Goal: Check status: Check status

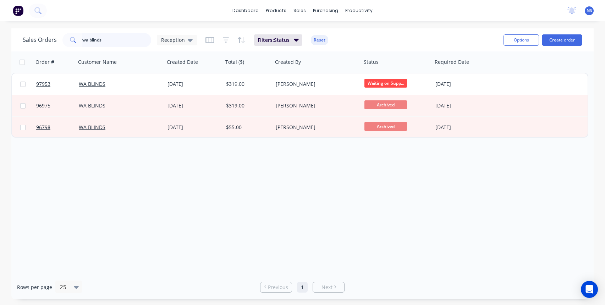
click at [114, 39] on input "wa blinds" at bounding box center [116, 40] width 69 height 14
drag, startPoint x: 114, startPoint y: 40, endPoint x: 71, endPoint y: 32, distance: 44.1
click at [71, 32] on div "Sales Orders wa blinds Reception Filters: Status Reset" at bounding box center [260, 39] width 475 height 17
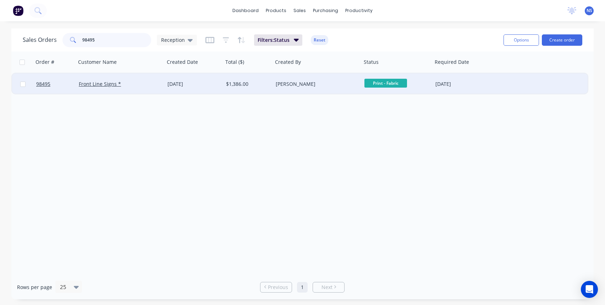
type input "98495"
click at [132, 82] on div "Front Line Signs *" at bounding box center [118, 84] width 79 height 7
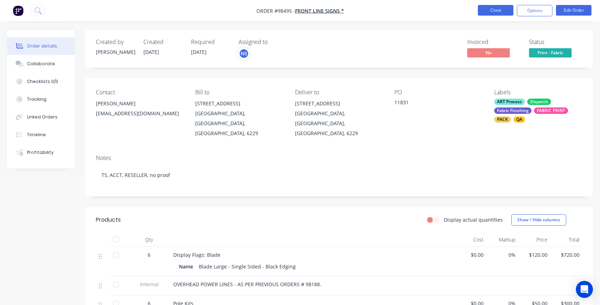
click at [498, 6] on button "Close" at bounding box center [496, 10] width 36 height 11
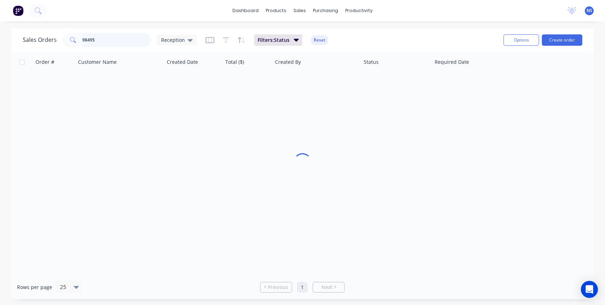
click at [126, 38] on input "98495" at bounding box center [116, 40] width 69 height 14
drag, startPoint x: 120, startPoint y: 40, endPoint x: 57, endPoint y: 31, distance: 63.9
click at [57, 31] on div "Sales Orders 98477 Reception Filters: Status Reset Options Create order" at bounding box center [302, 39] width 583 height 23
type input "cuddlebond"
click at [135, 87] on div "Cuddlebond" at bounding box center [118, 84] width 79 height 7
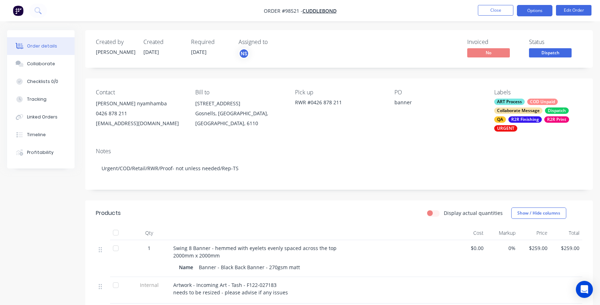
click at [533, 7] on button "Options" at bounding box center [535, 10] width 36 height 11
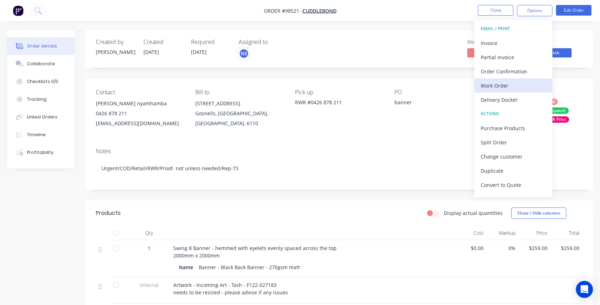
click at [515, 83] on div "Work Order" at bounding box center [513, 86] width 65 height 10
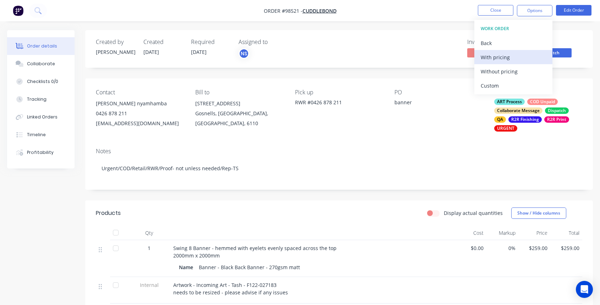
click at [503, 58] on div "With pricing" at bounding box center [513, 57] width 65 height 10
click at [418, 76] on div "Created by [PERSON_NAME] Created [DATE] Required [DATE] Assigned to NS Invoiced…" at bounding box center [339, 234] width 508 height 409
